Goal: Navigation & Orientation: Understand site structure

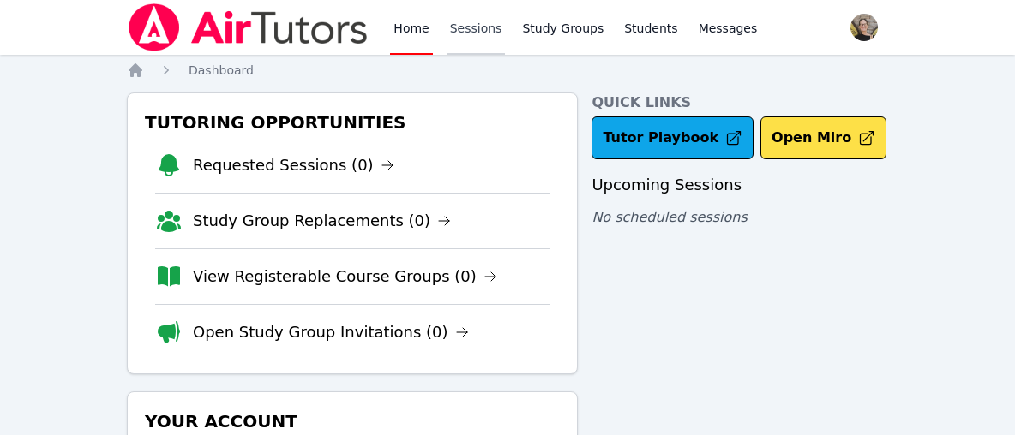
click at [476, 41] on link "Sessions" at bounding box center [476, 27] width 59 height 55
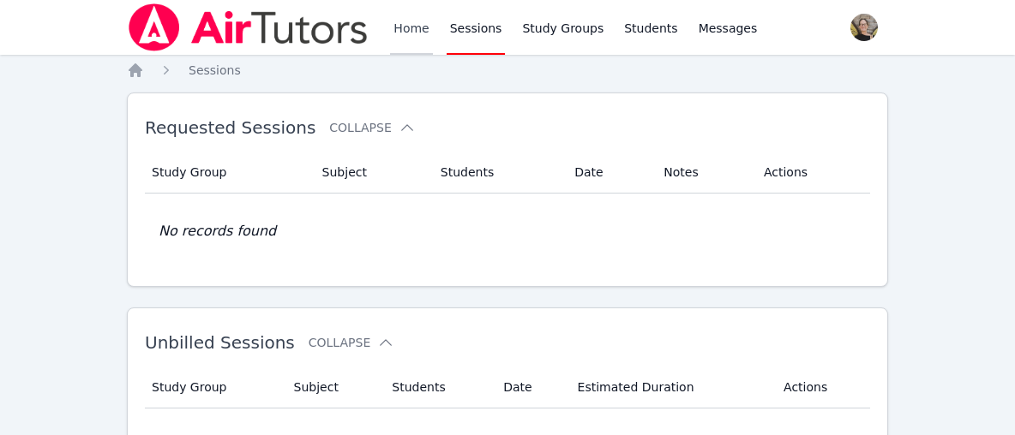
click at [414, 36] on link "Home" at bounding box center [411, 27] width 42 height 55
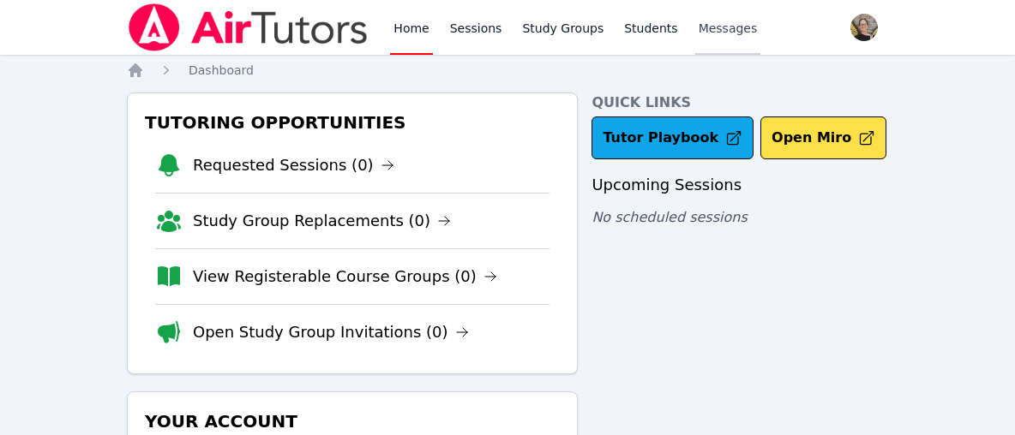
click at [722, 32] on span "Messages" at bounding box center [727, 28] width 59 height 17
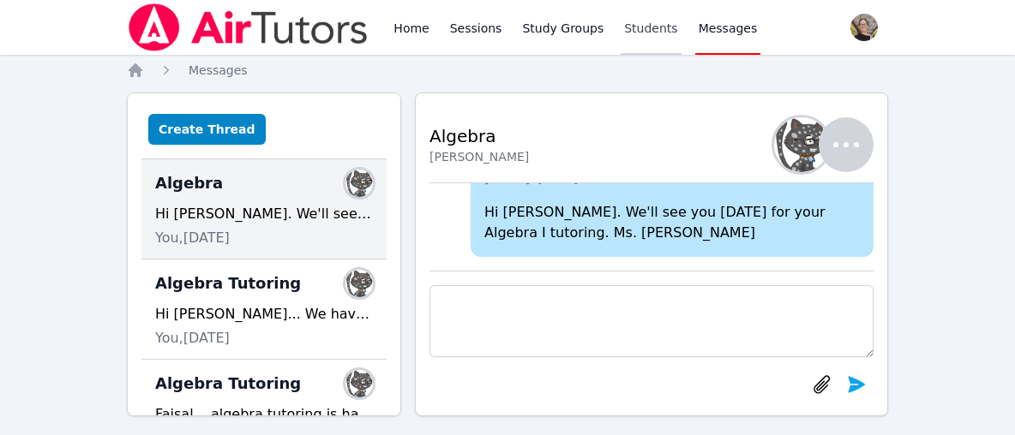
click at [641, 30] on link "Students" at bounding box center [650, 27] width 60 height 55
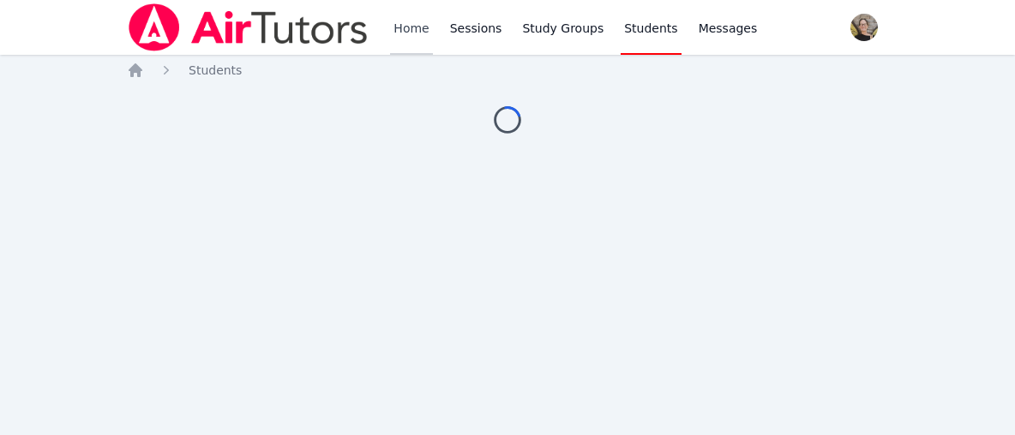
click at [399, 35] on link "Home" at bounding box center [411, 27] width 42 height 55
